Goal: Information Seeking & Learning: Stay updated

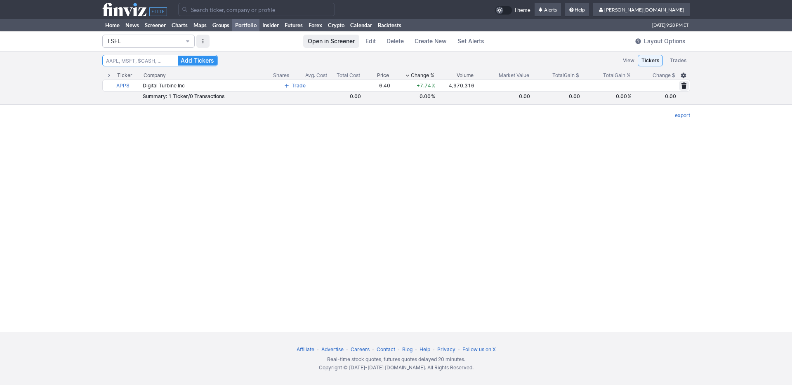
click at [150, 56] on input at bounding box center [160, 61] width 116 height 12
type input "pton"
click at [178, 56] on button "Add Tickers" at bounding box center [197, 61] width 39 height 10
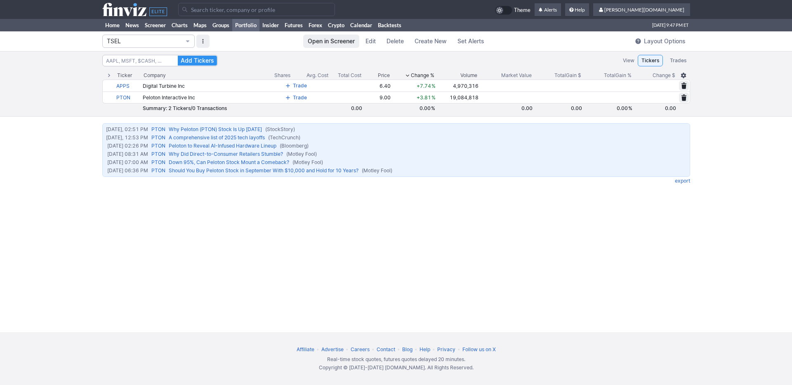
click at [242, 12] on input "Search" at bounding box center [256, 9] width 157 height 13
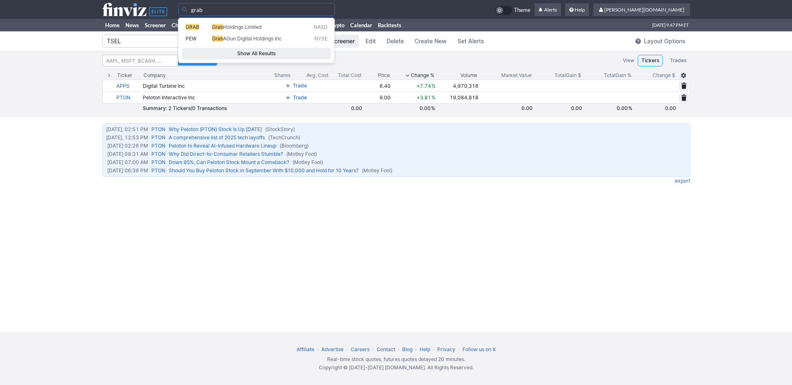
type input "grab"
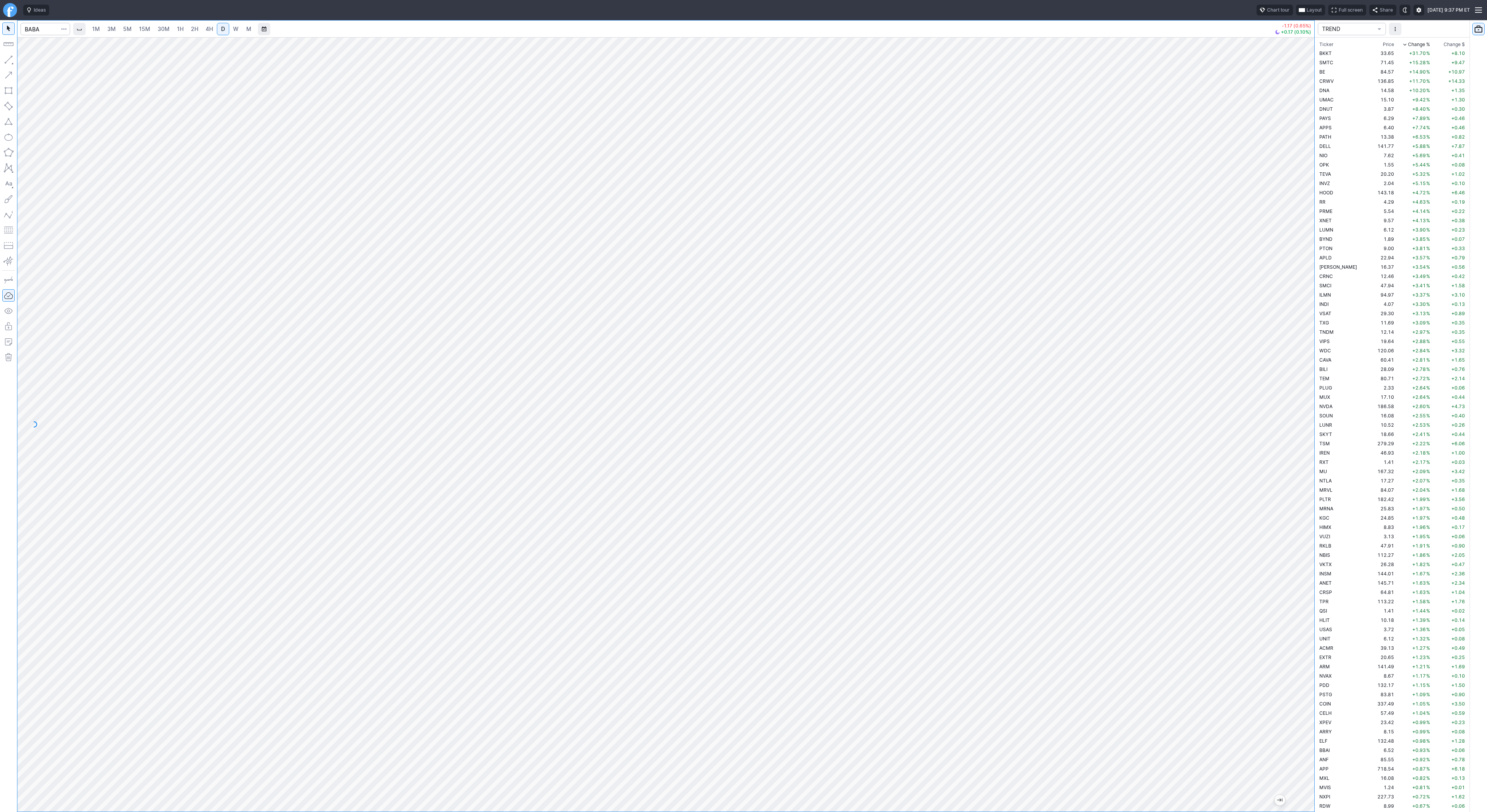
scroll to position [947, 0]
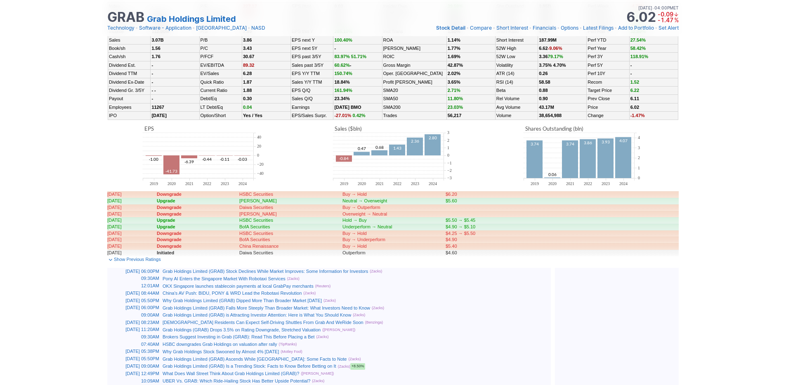
scroll to position [268, 0]
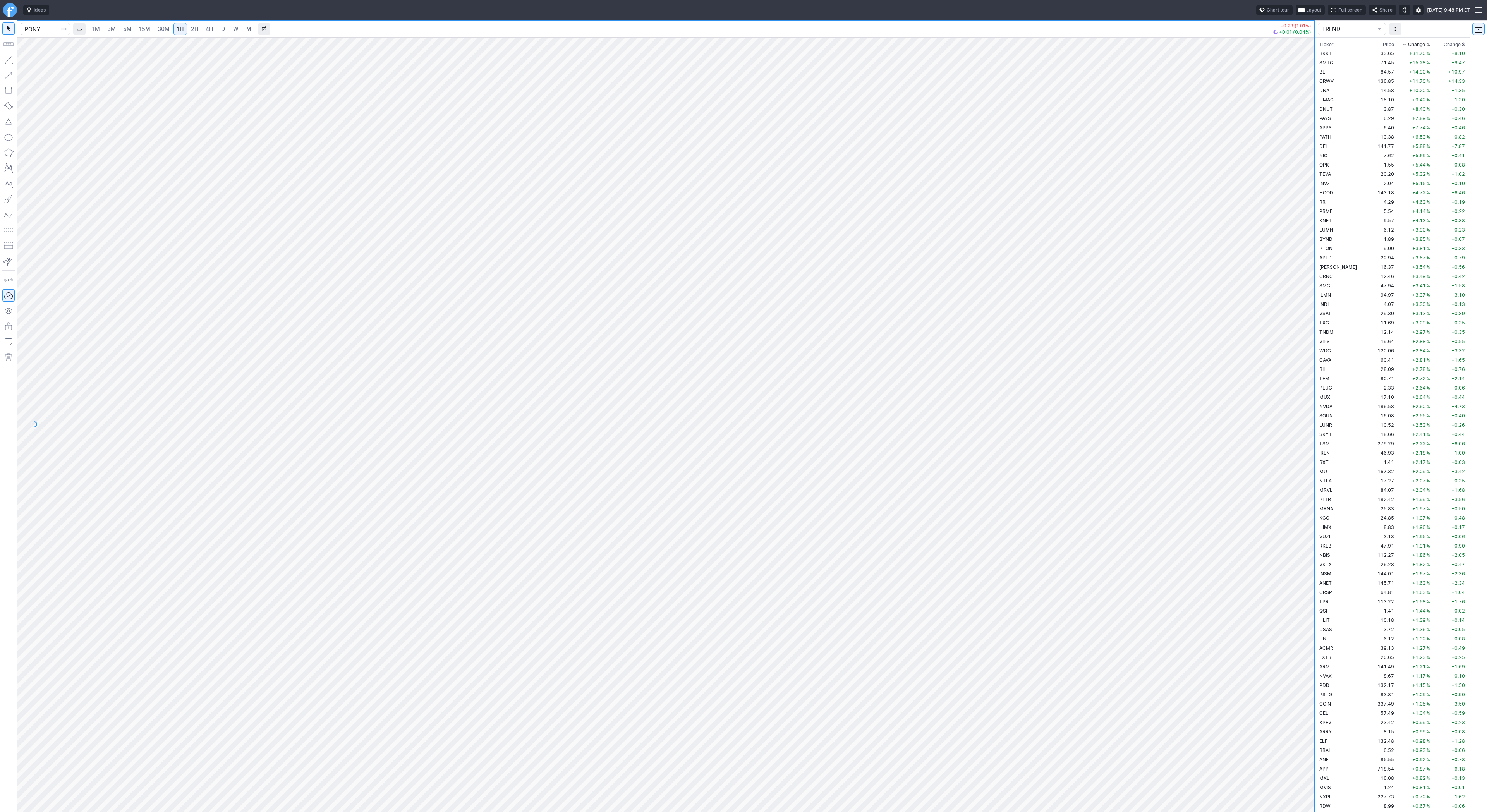
click at [202, 30] on link "4H" at bounding box center [208, 28] width 14 height 12
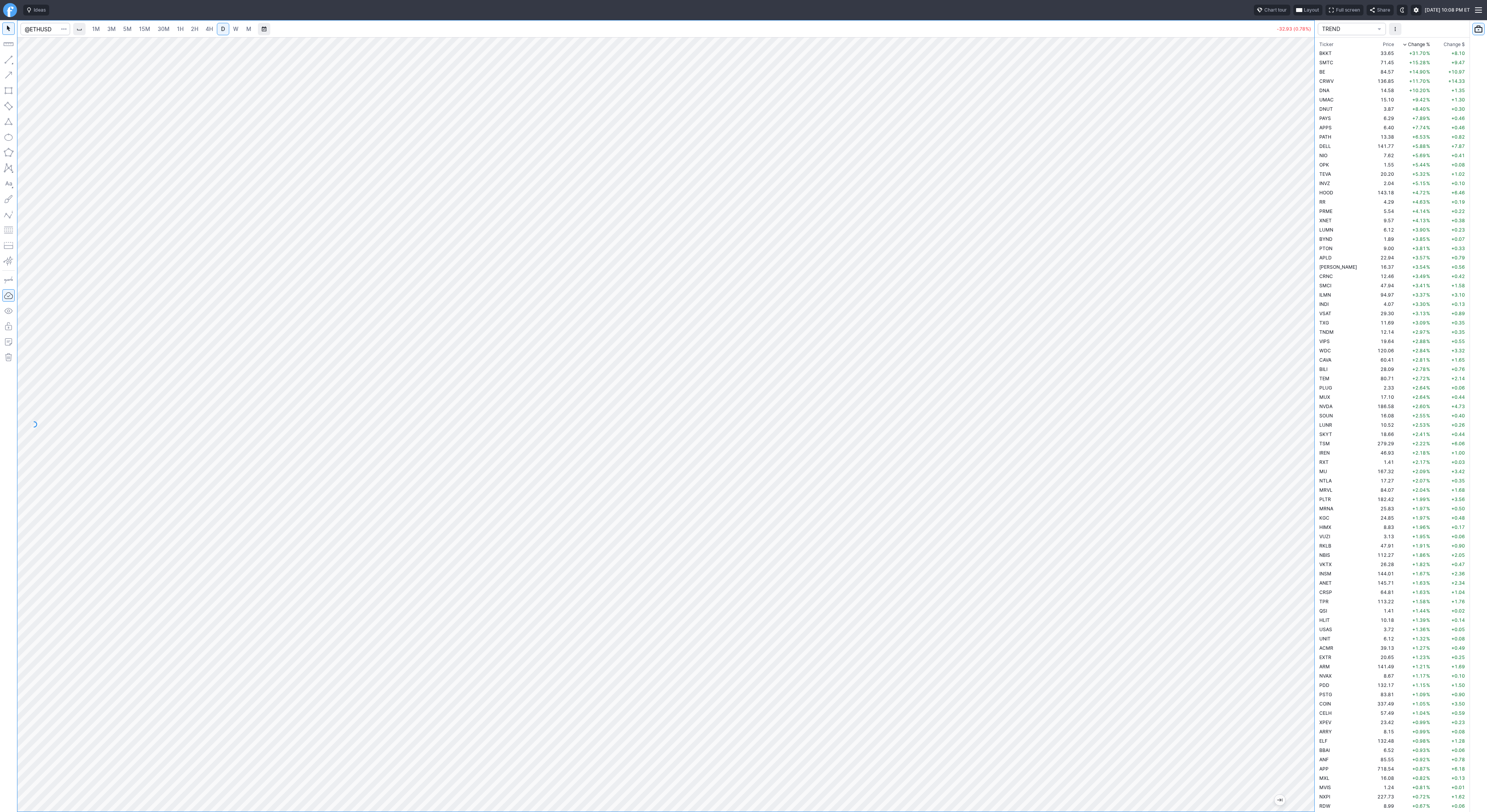
scroll to position [1812, 0]
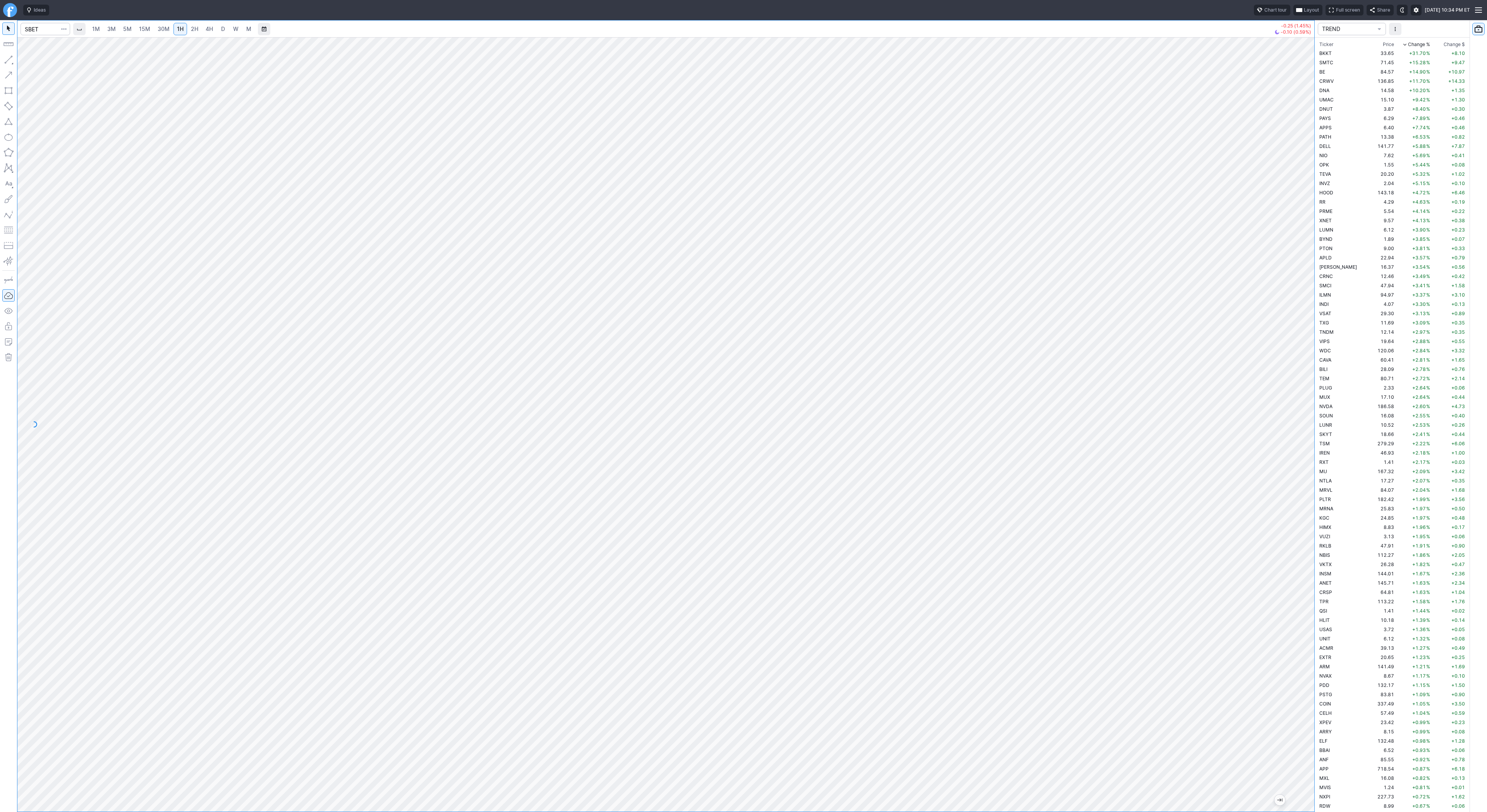
scroll to position [1329, 0]
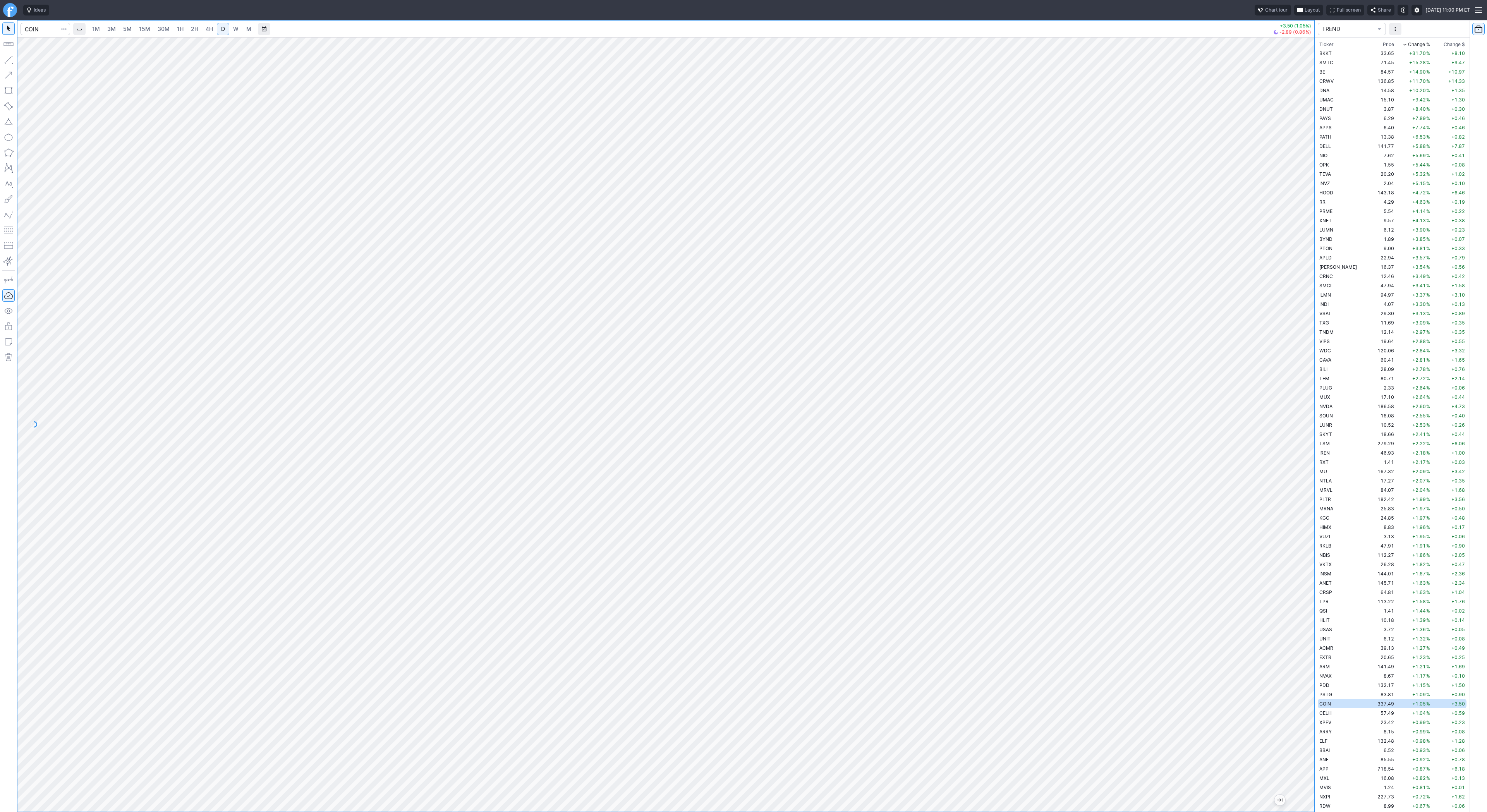
scroll to position [278, 0]
